Goal: Task Accomplishment & Management: Use online tool/utility

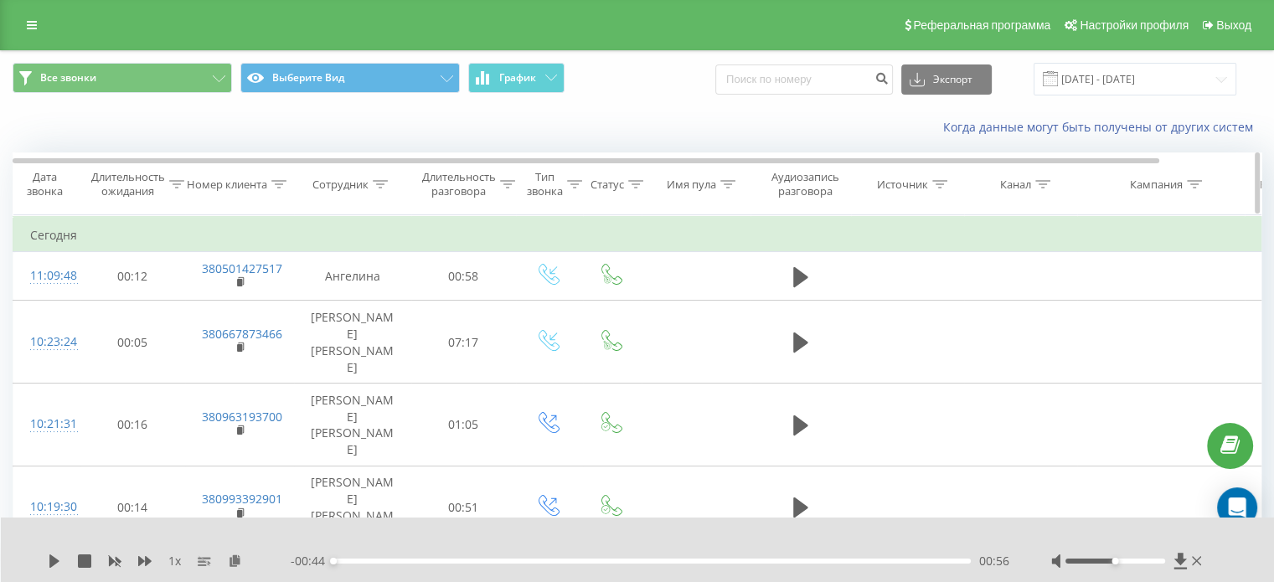
click at [281, 183] on icon at bounding box center [279, 184] width 15 height 8
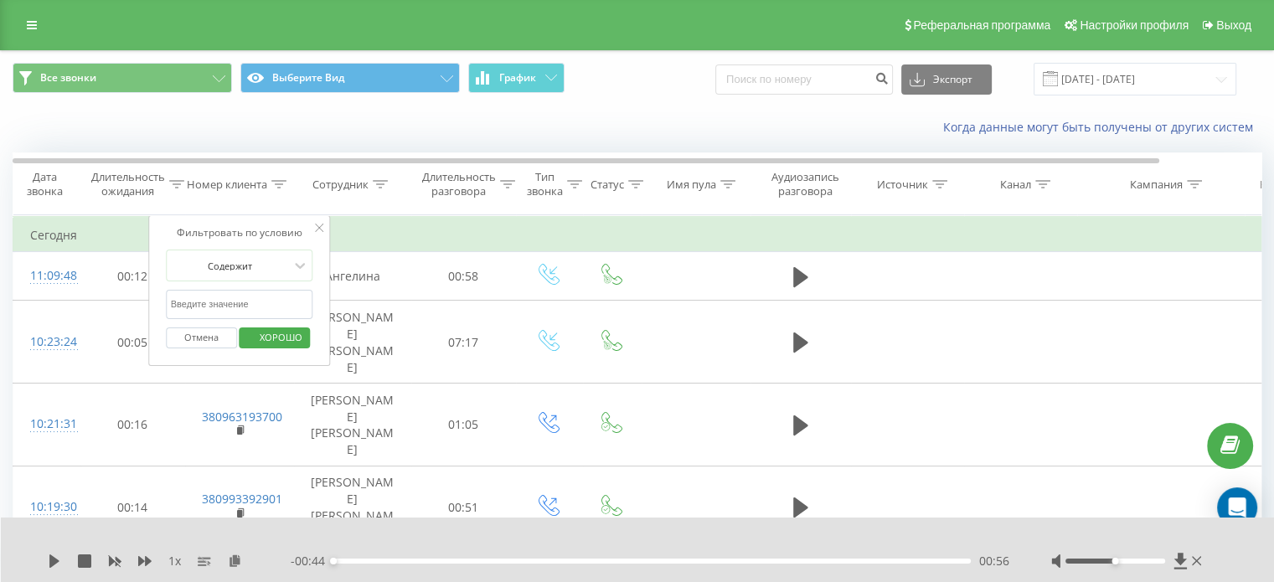
click at [283, 305] on input "text" at bounding box center [239, 304] width 147 height 29
paste input "380936143886"
type input "380936143886"
click at [286, 333] on font "ХОРОШО" at bounding box center [281, 337] width 43 height 13
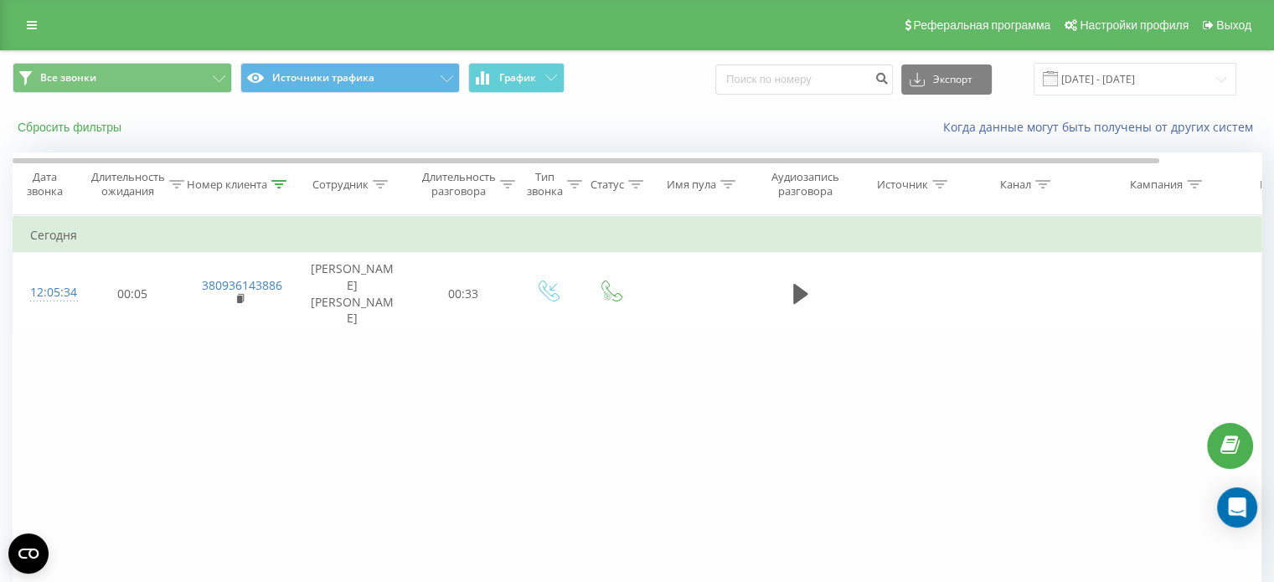
click at [87, 126] on font "Сбросить фильтры" at bounding box center [70, 127] width 104 height 13
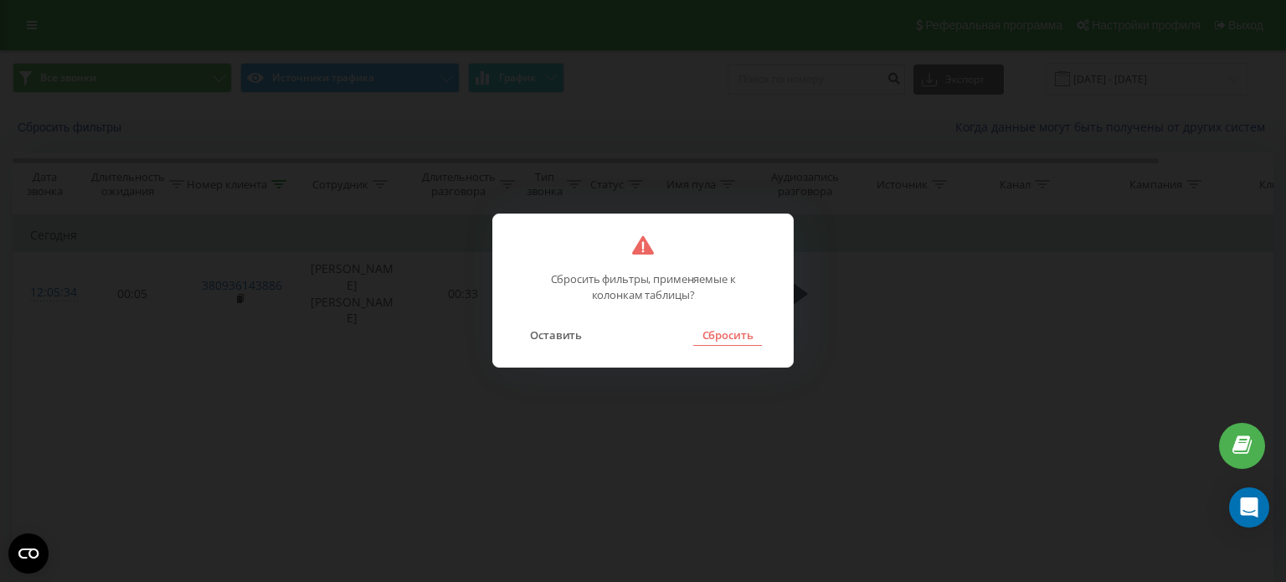
click at [726, 335] on font "Сбросить" at bounding box center [728, 334] width 51 height 15
